Goal: Task Accomplishment & Management: Complete application form

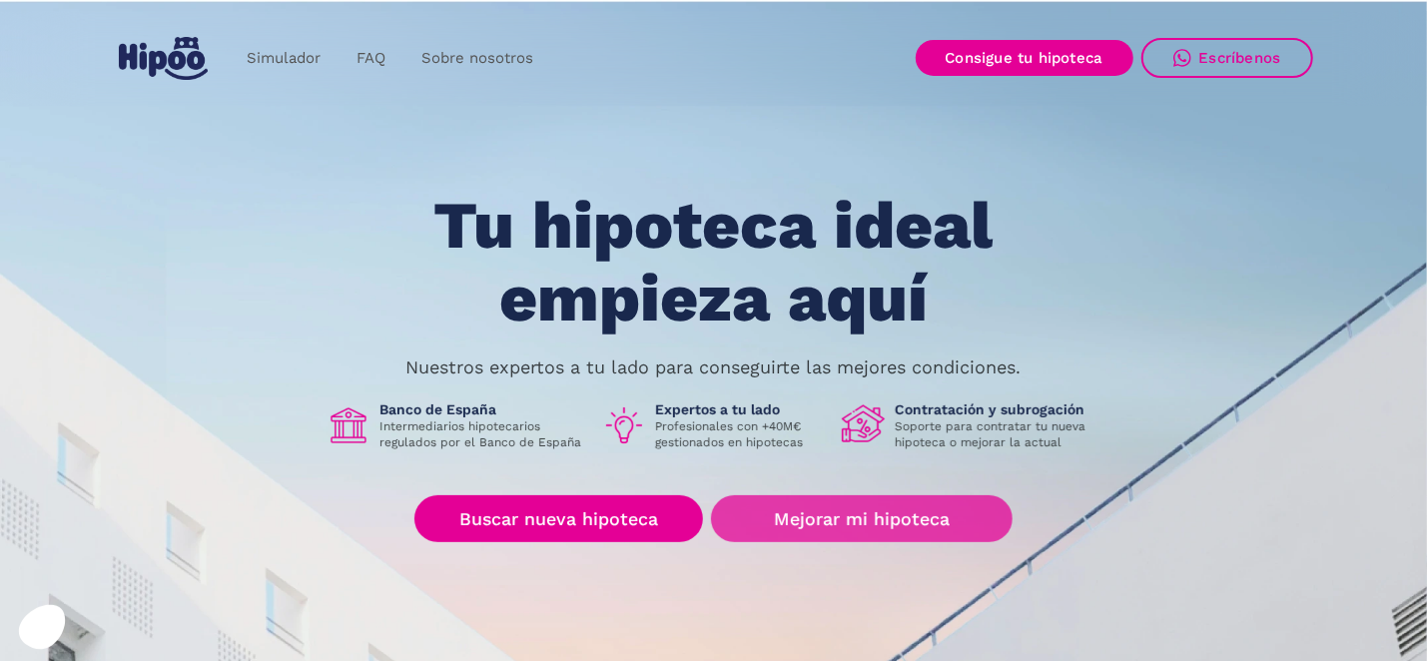
click at [905, 523] on link "Mejorar mi hipoteca" at bounding box center [861, 518] width 301 height 47
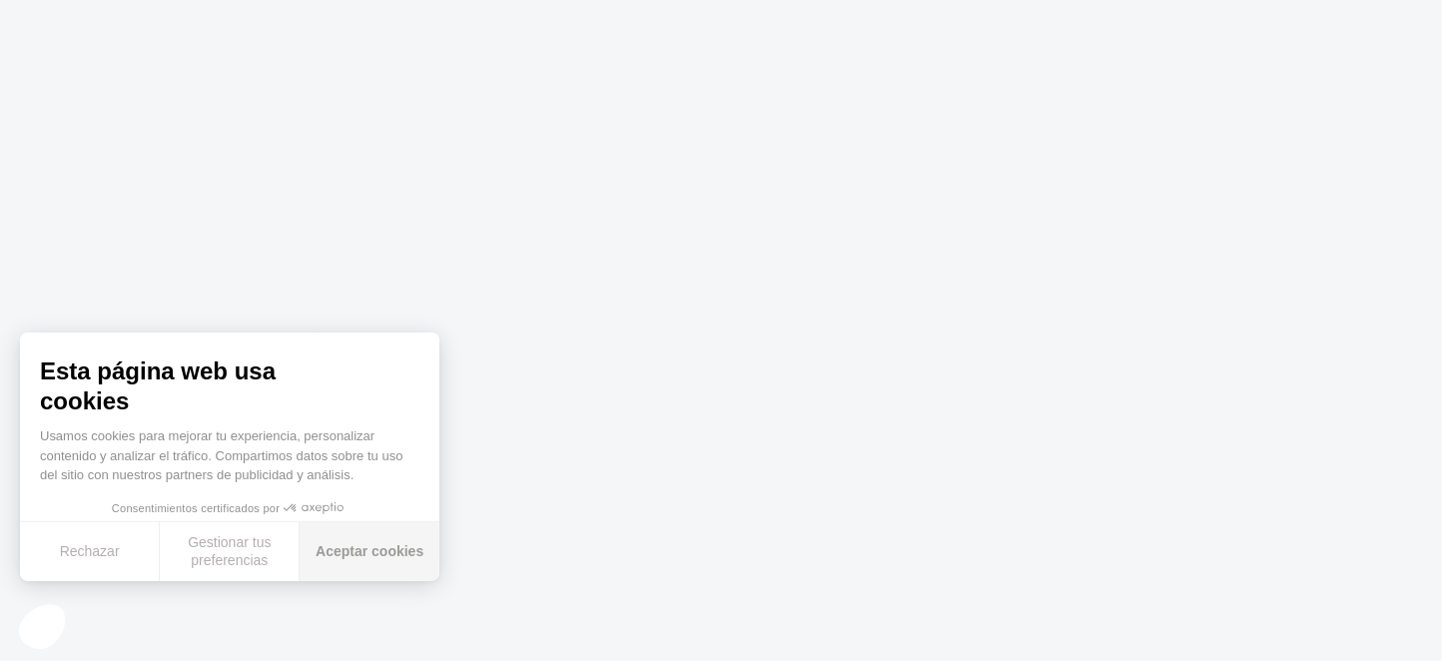
click at [346, 565] on button "Aceptar cookies" at bounding box center [370, 551] width 140 height 59
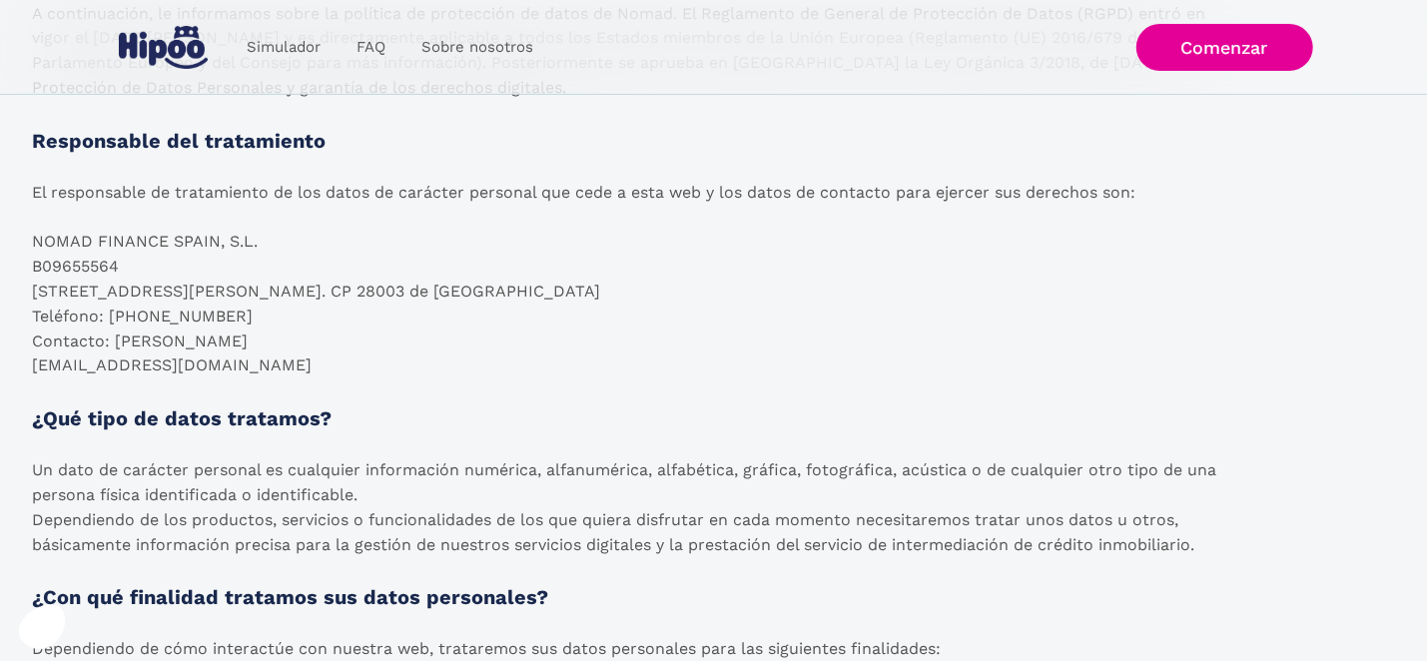
scroll to position [34, 0]
